Goal: Task Accomplishment & Management: Manage account settings

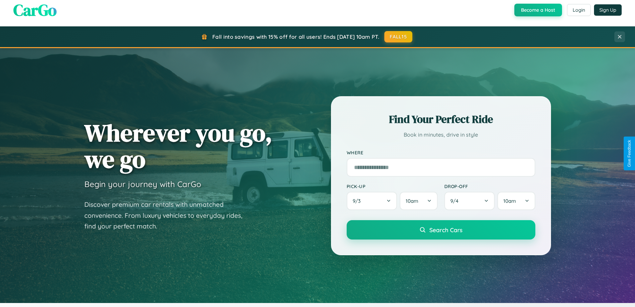
scroll to position [287, 0]
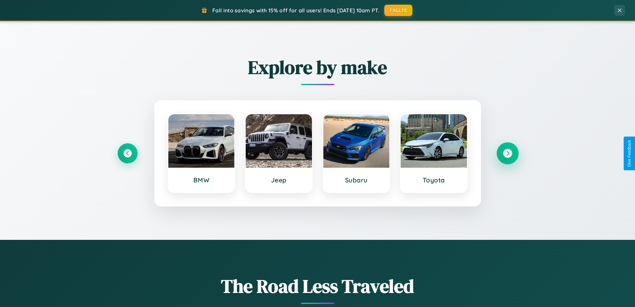
click at [508, 153] on icon at bounding box center [507, 153] width 9 height 9
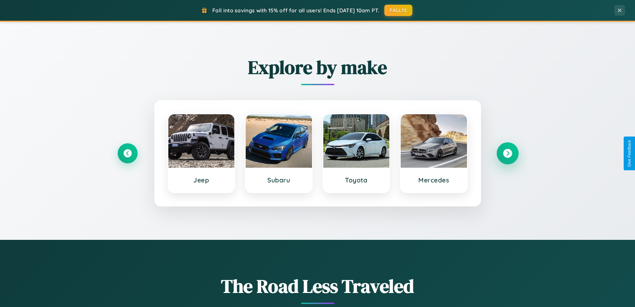
click at [508, 153] on icon at bounding box center [507, 153] width 9 height 9
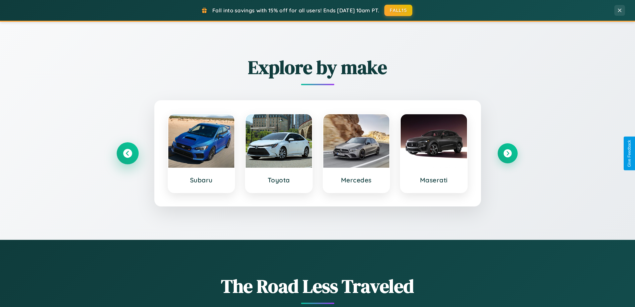
click at [127, 153] on icon at bounding box center [127, 153] width 9 height 9
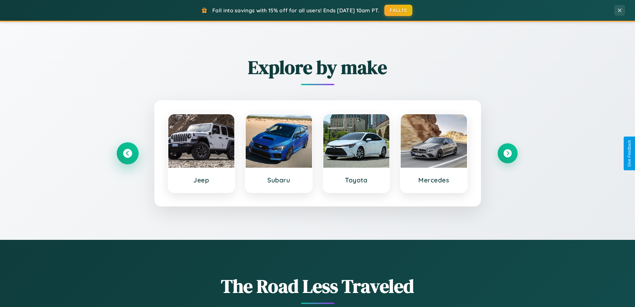
click at [127, 153] on icon at bounding box center [127, 153] width 9 height 9
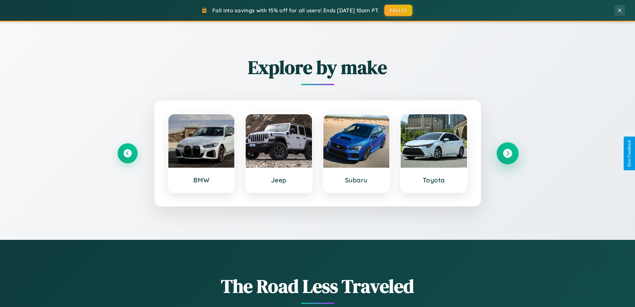
click at [508, 153] on icon at bounding box center [507, 153] width 9 height 9
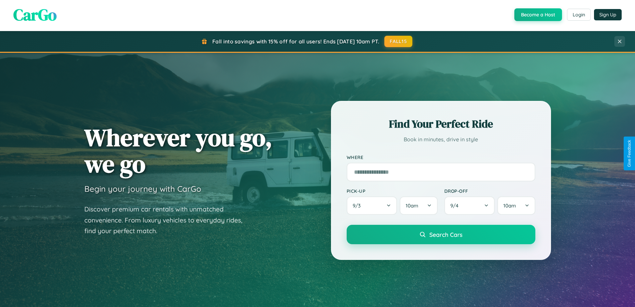
scroll to position [0, 0]
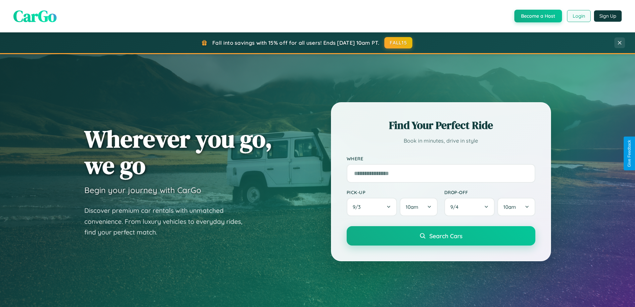
click at [579, 16] on button "Login" at bounding box center [579, 16] width 24 height 12
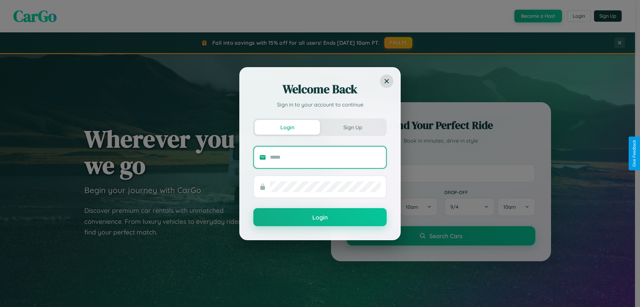
click at [326, 157] on input "text" at bounding box center [325, 157] width 111 height 11
type input "**********"
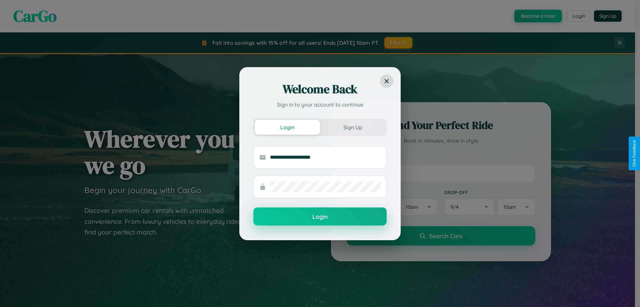
click at [320, 216] on button "Login" at bounding box center [319, 216] width 133 height 18
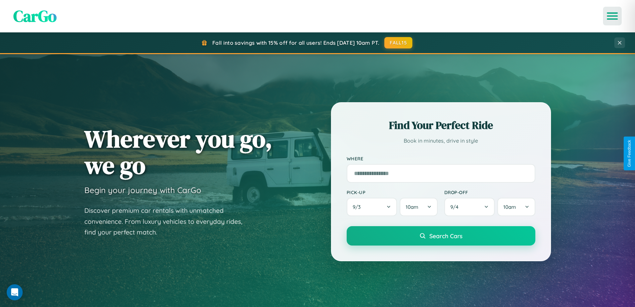
click at [613, 16] on icon "Open menu" at bounding box center [613, 16] width 10 height 6
